Goal: Information Seeking & Learning: Learn about a topic

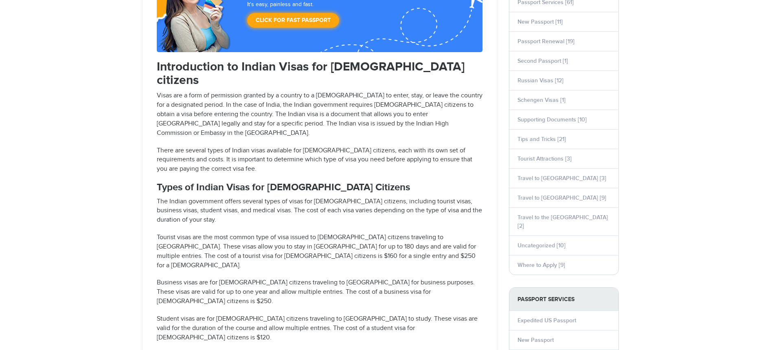
select select "**********"
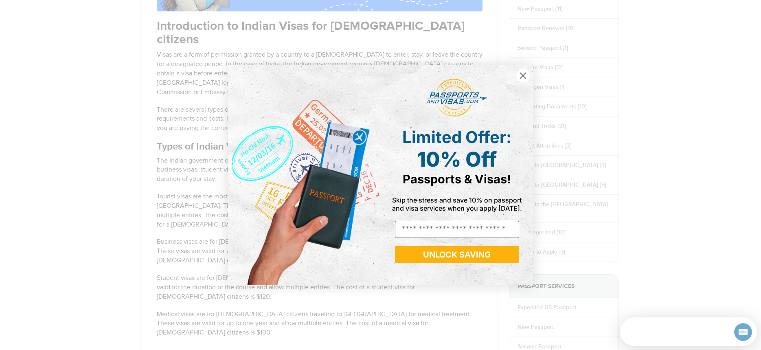
click at [521, 74] on icon "Close dialog" at bounding box center [523, 75] width 6 height 6
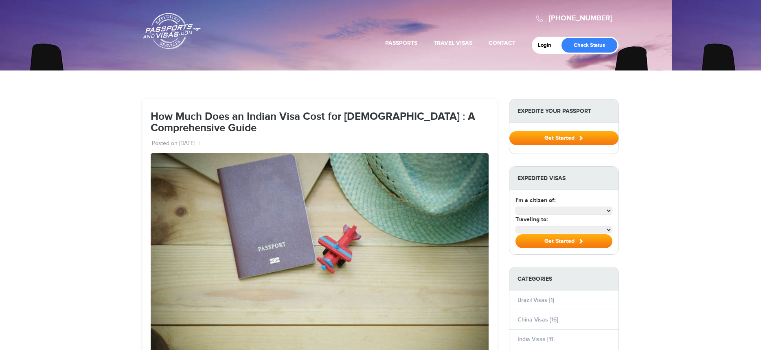
select select "**********"
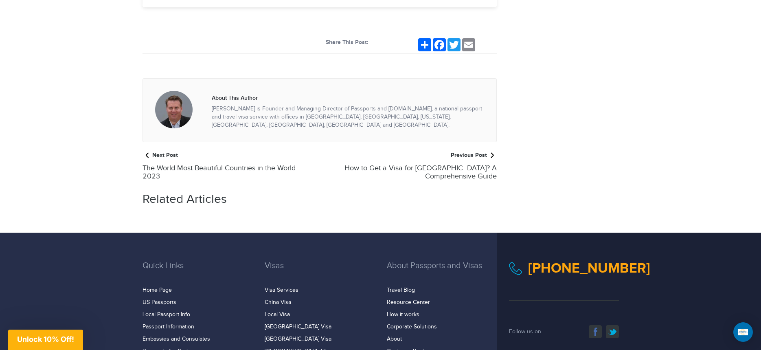
scroll to position [1553, 0]
